Goal: Answer question/provide support: Share knowledge or assist other users

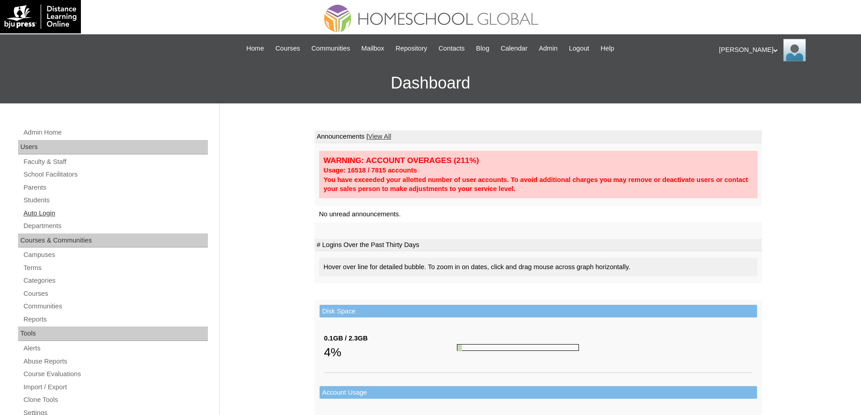
click at [86, 214] on link "Auto Login" at bounding box center [115, 213] width 185 height 11
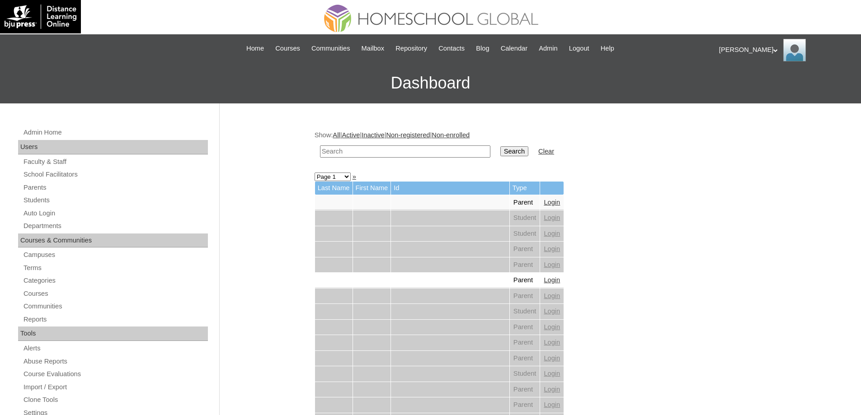
drag, startPoint x: 394, startPoint y: 154, endPoint x: 399, endPoint y: 153, distance: 5.4
click at [394, 154] on input "text" at bounding box center [405, 151] width 170 height 12
paste input "Jhian Rylh"
type input "Jhian Rylh"
click at [511, 146] on input "Search" at bounding box center [514, 151] width 28 height 10
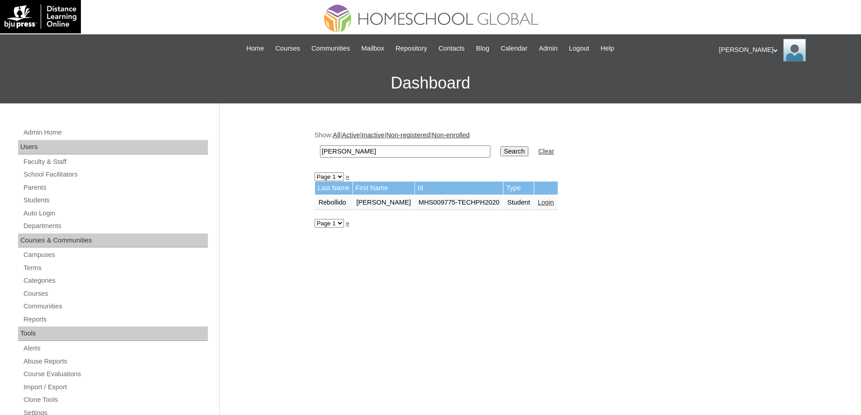
click at [538, 201] on link "Login" at bounding box center [546, 202] width 16 height 7
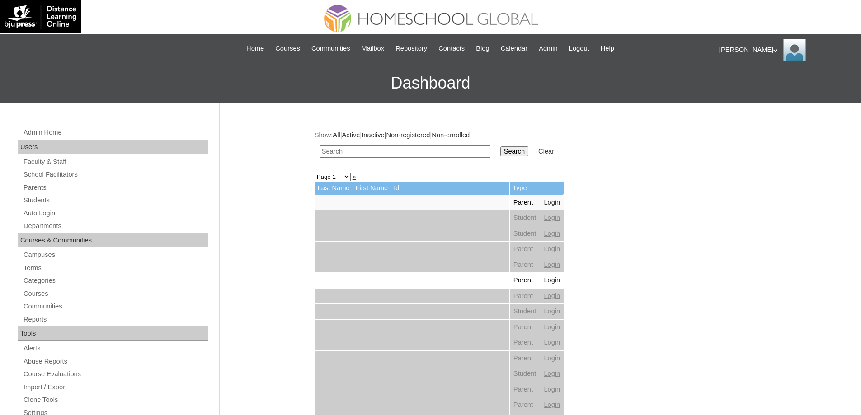
drag, startPoint x: 454, startPoint y: 153, endPoint x: 494, endPoint y: 154, distance: 40.7
click at [457, 153] on input "text" at bounding box center [405, 151] width 170 height 12
paste input "Mishca Jady"
type input "Mishca Jady"
click at [526, 151] on input "Search" at bounding box center [514, 151] width 28 height 10
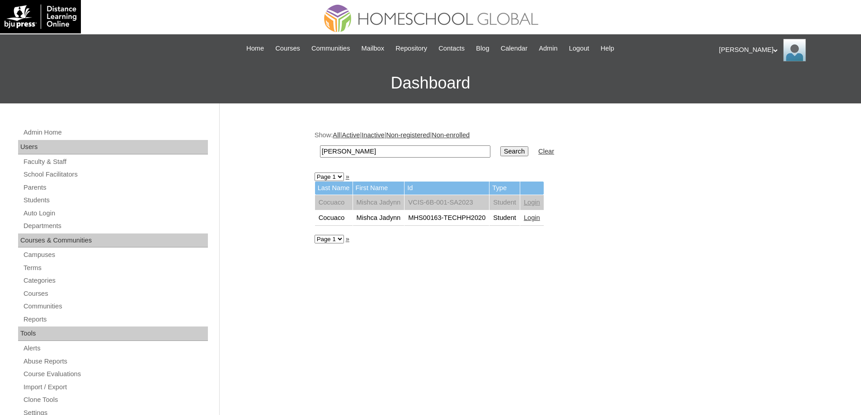
click at [540, 218] on link "Login" at bounding box center [532, 217] width 16 height 7
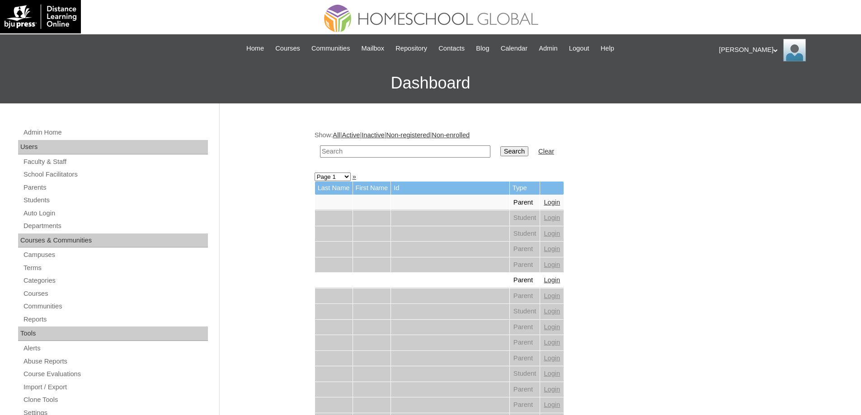
click at [431, 149] on input "text" at bounding box center [405, 151] width 170 height 12
paste input "[PERSON_NAME]"
type input "[PERSON_NAME]"
click at [516, 151] on input "Search" at bounding box center [514, 151] width 28 height 10
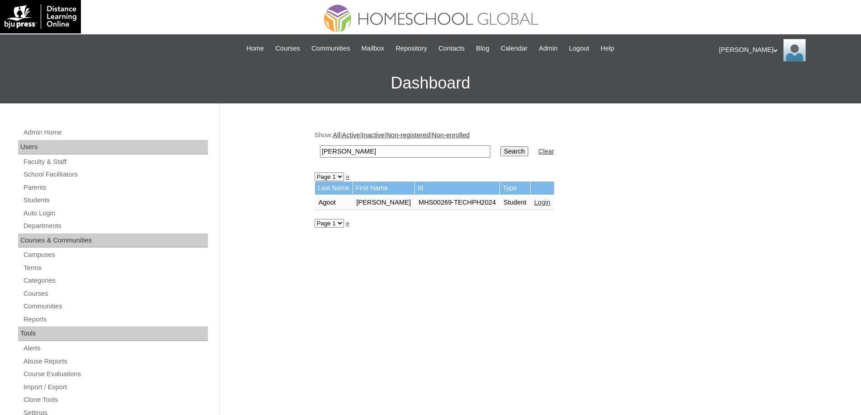
click at [534, 200] on link "Login" at bounding box center [542, 202] width 16 height 7
